Goal: Navigation & Orientation: Find specific page/section

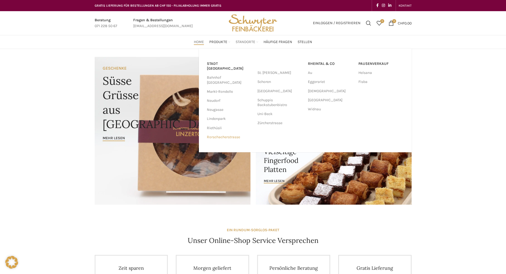
click at [236, 133] on link "Rorschacherstrasse" at bounding box center [229, 137] width 45 height 9
click at [245, 41] on span "Standorte" at bounding box center [246, 42] width 20 height 5
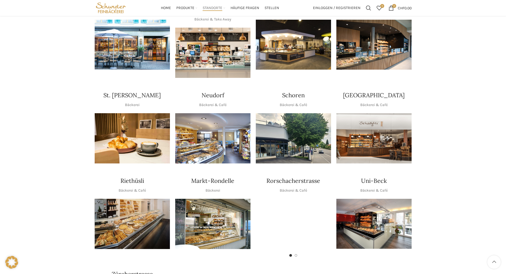
scroll to position [106, 0]
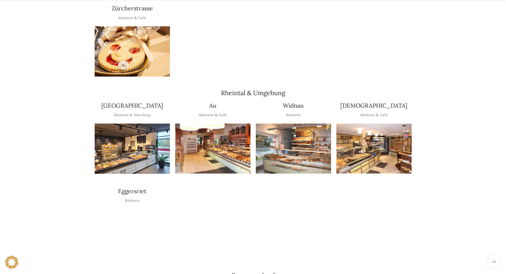
scroll to position [426, 0]
